Goal: Information Seeking & Learning: Learn about a topic

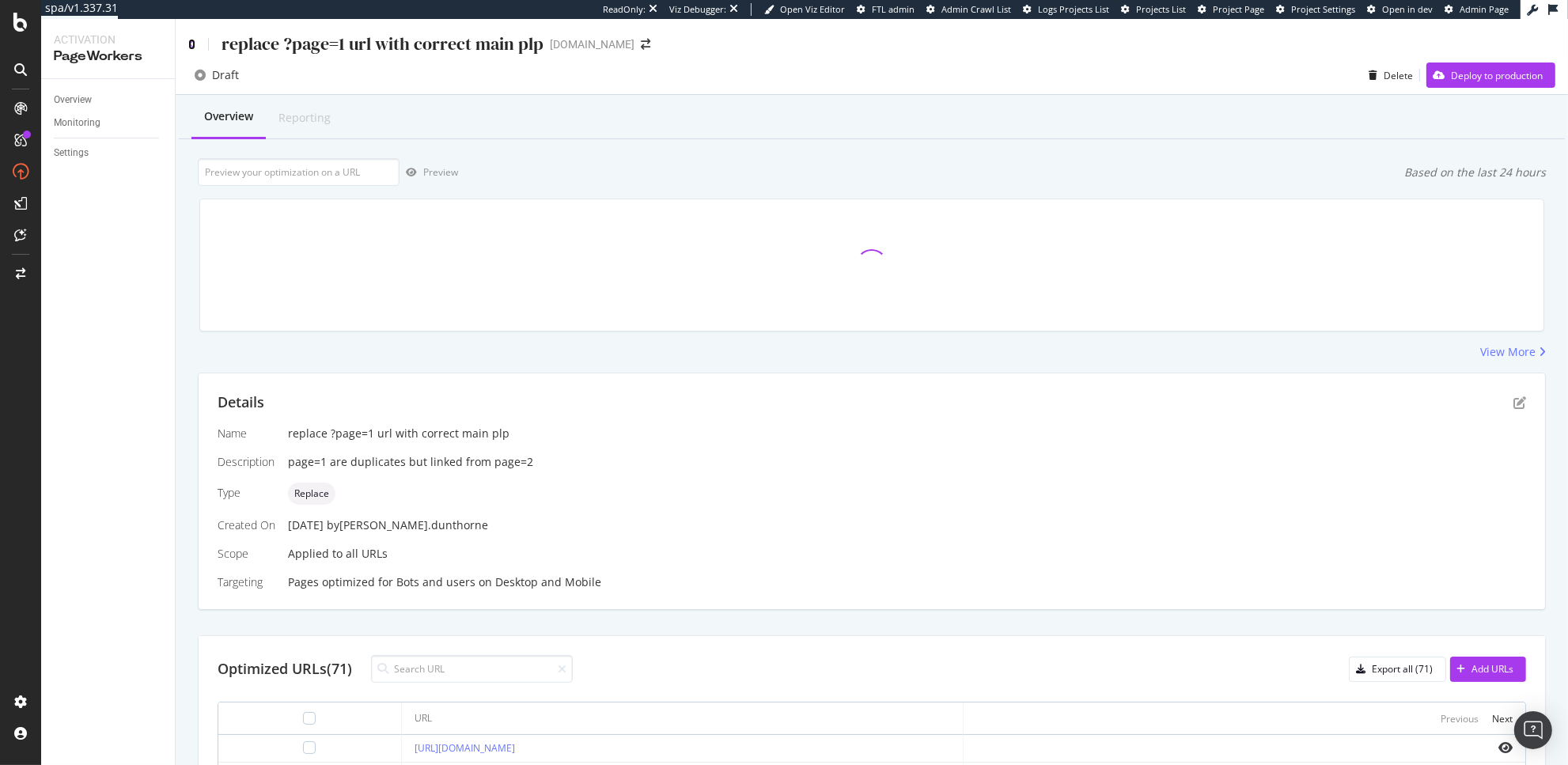
click at [188, 42] on icon at bounding box center [191, 45] width 7 height 11
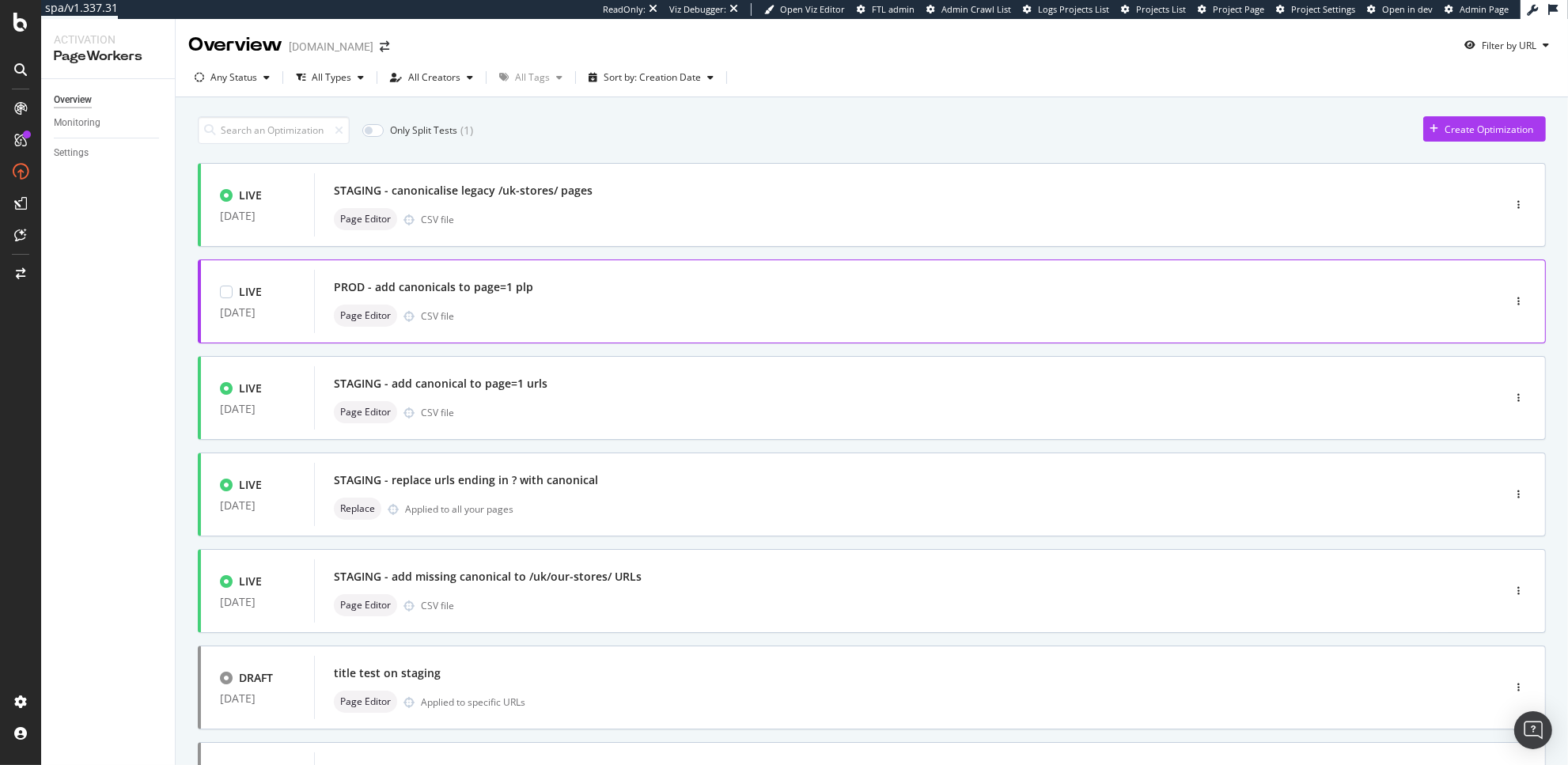
click at [489, 288] on div "PROD - add canonicals to page=1 plp" at bounding box center [433, 288] width 199 height 16
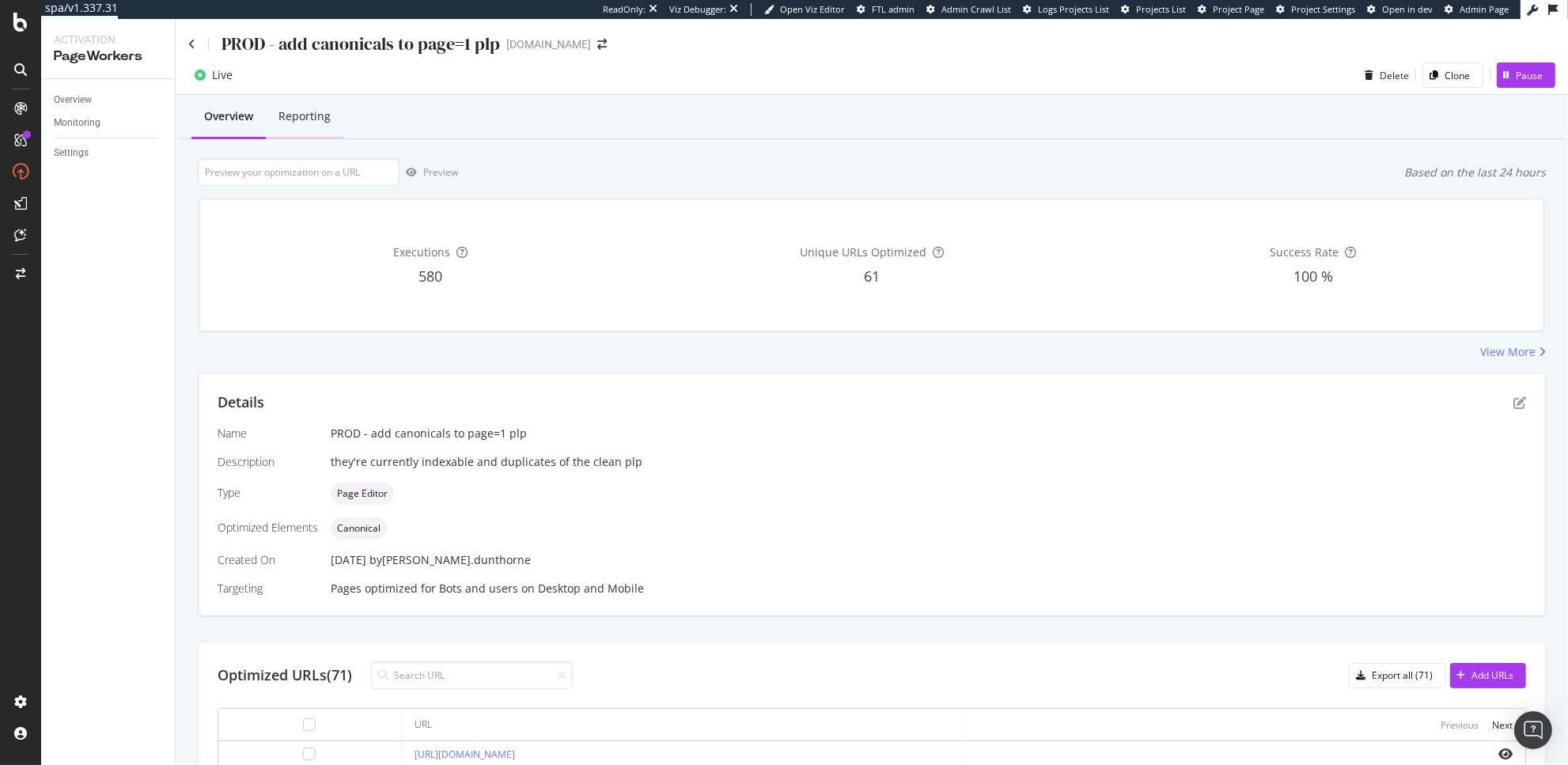
click at [331, 109] on div "Reporting" at bounding box center [304, 117] width 77 height 44
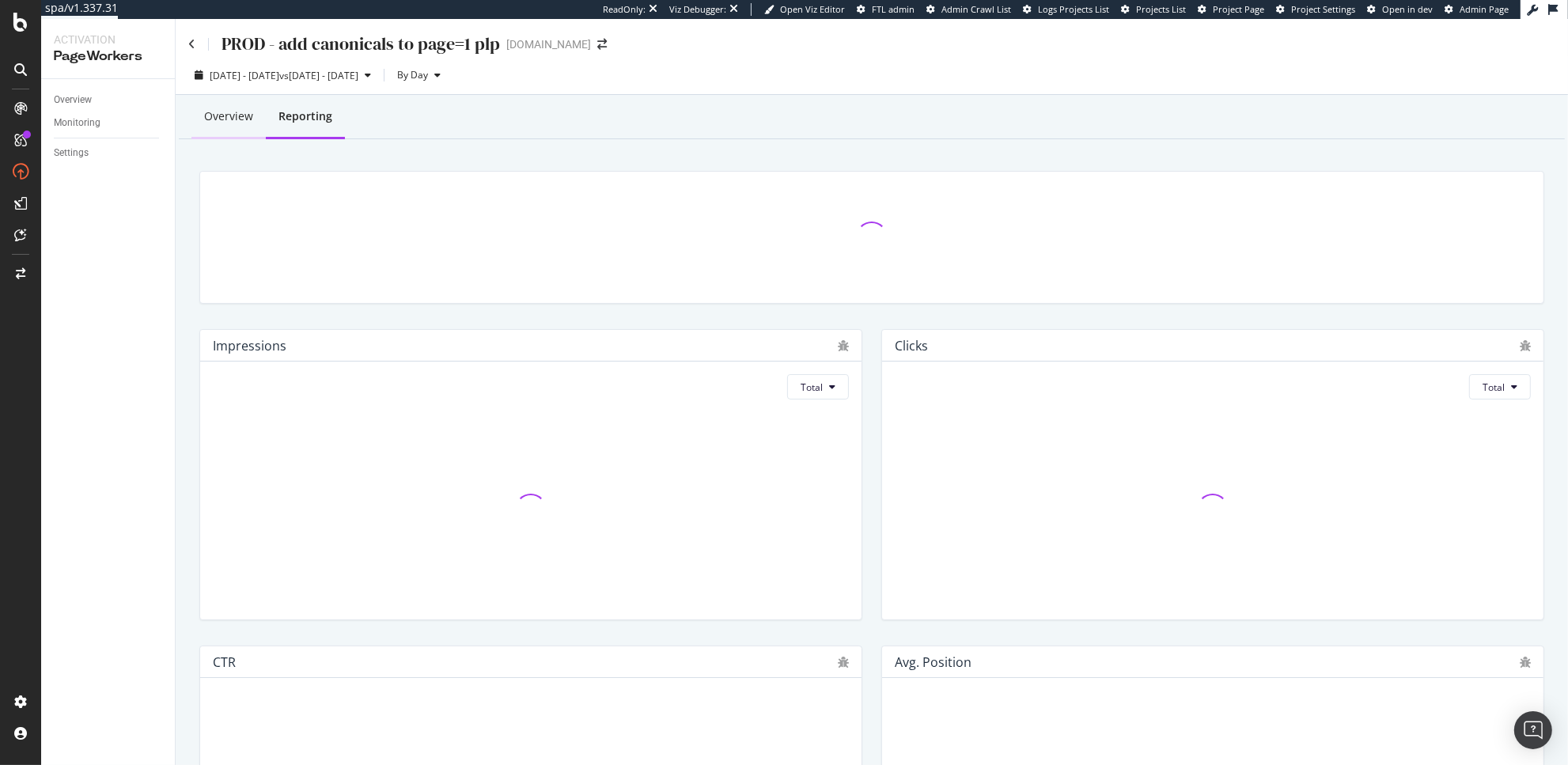
click at [233, 115] on div "Overview" at bounding box center [229, 116] width 49 height 16
